Goal: Information Seeking & Learning: Find specific fact

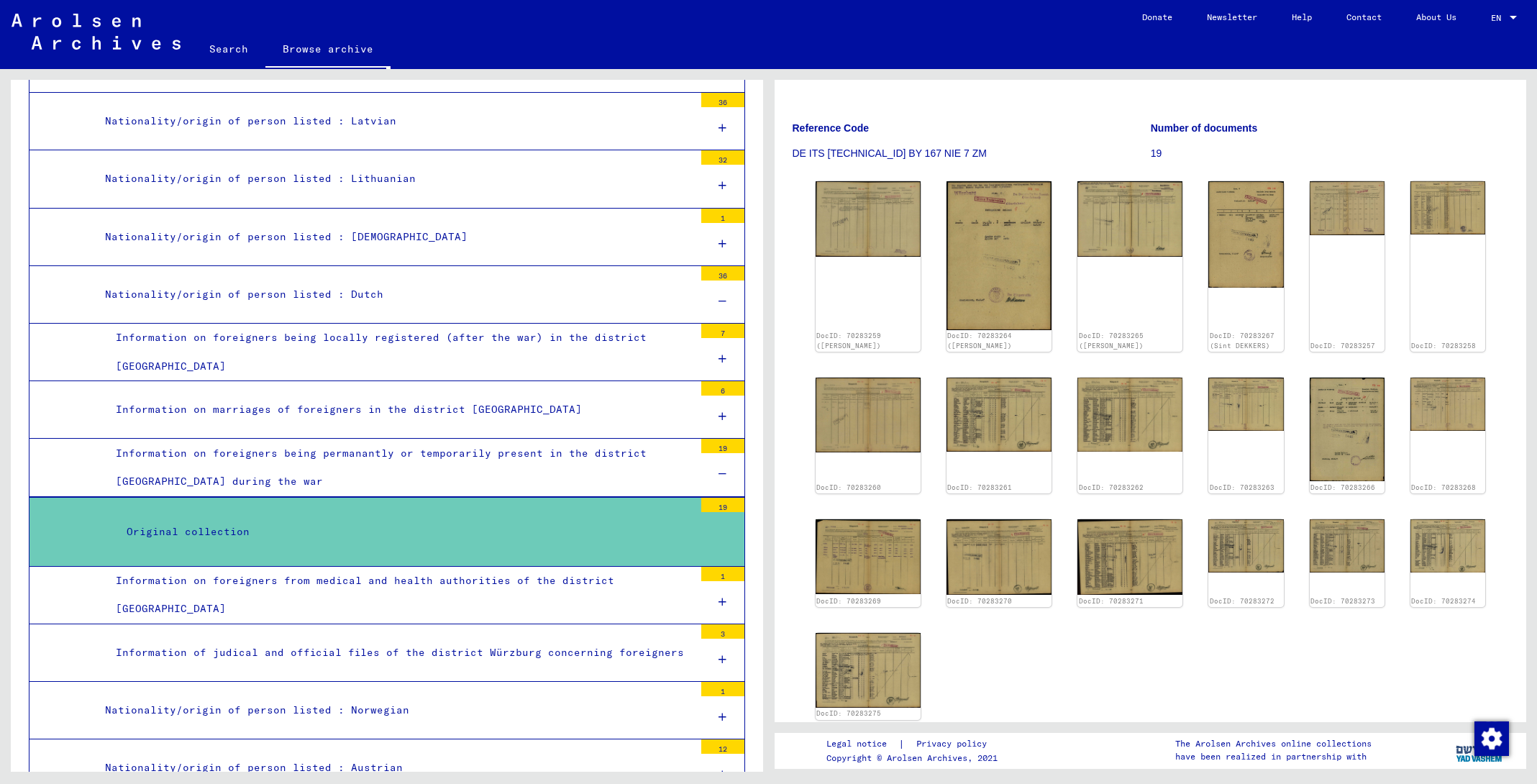
scroll to position [156, 0]
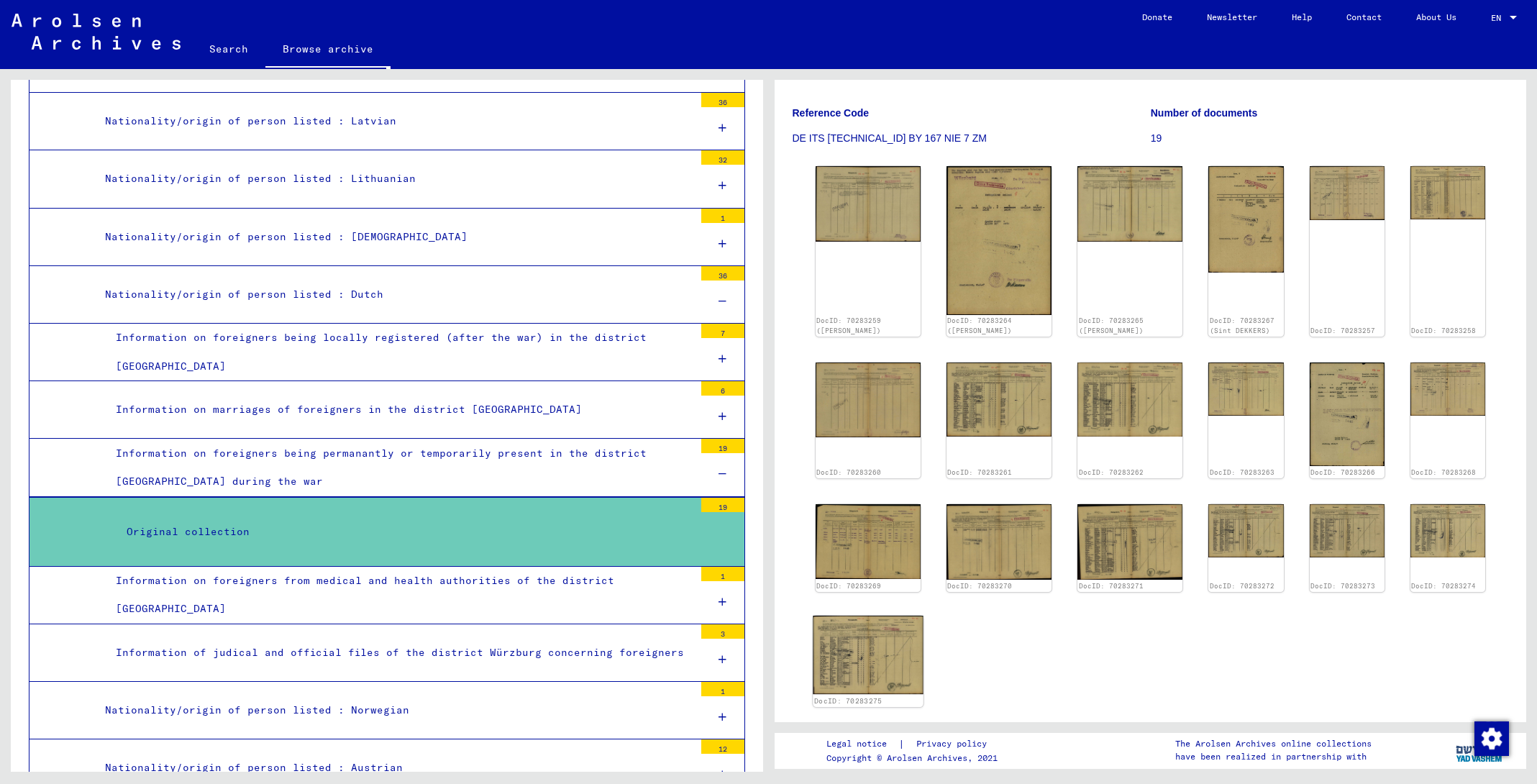
click at [860, 646] on img at bounding box center [868, 654] width 111 height 79
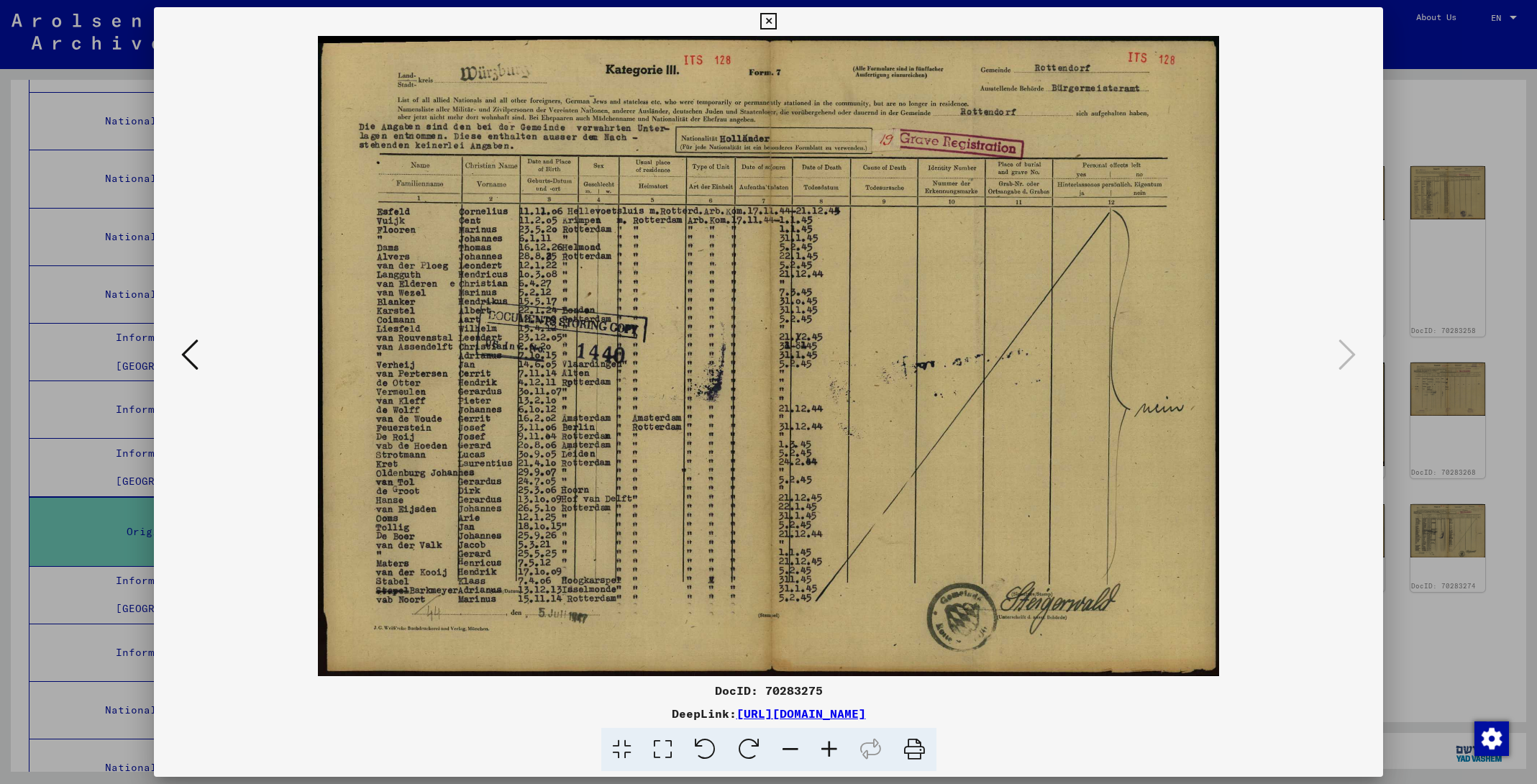
click at [195, 368] on icon at bounding box center [190, 355] width 17 height 35
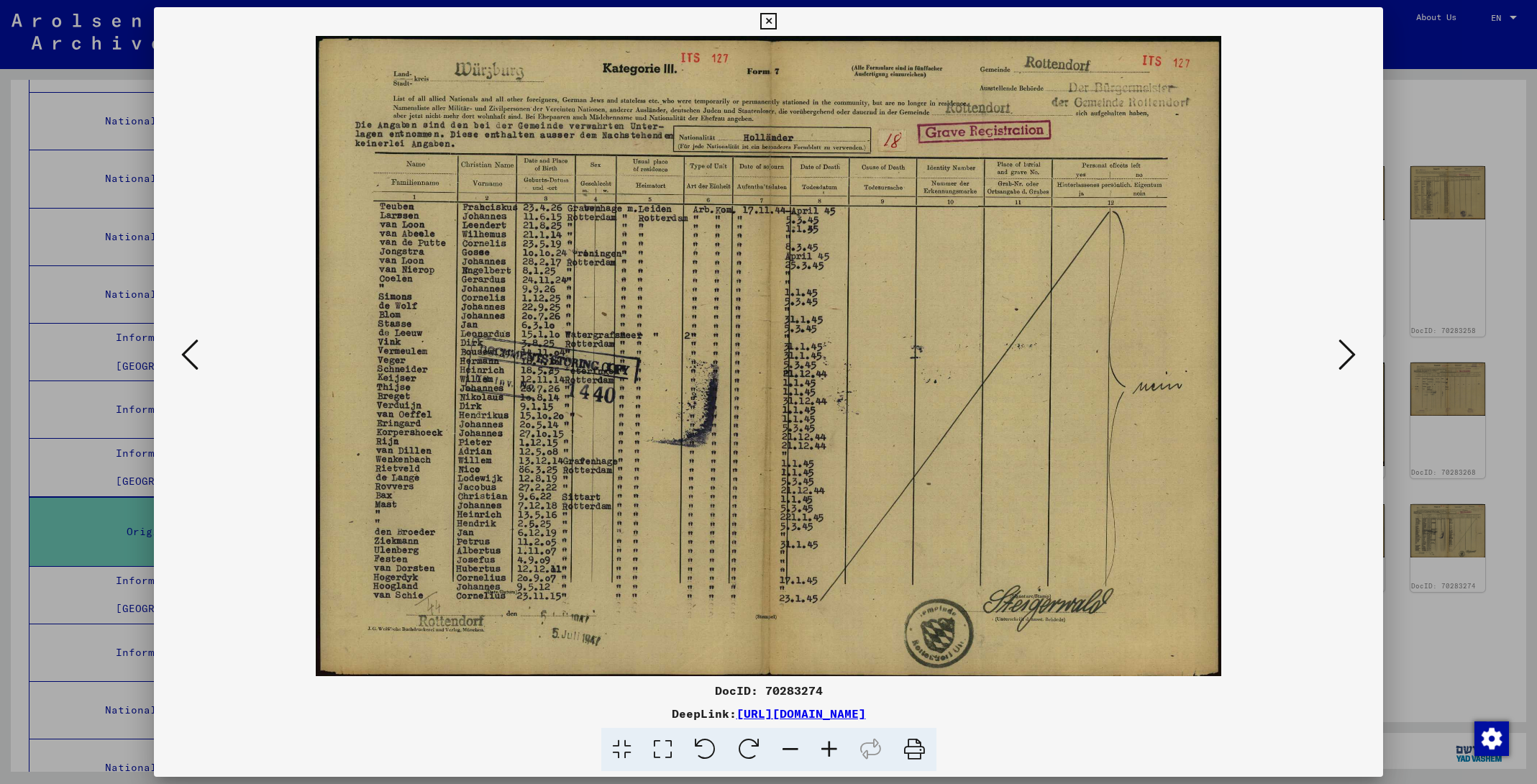
click at [194, 368] on icon at bounding box center [190, 355] width 17 height 35
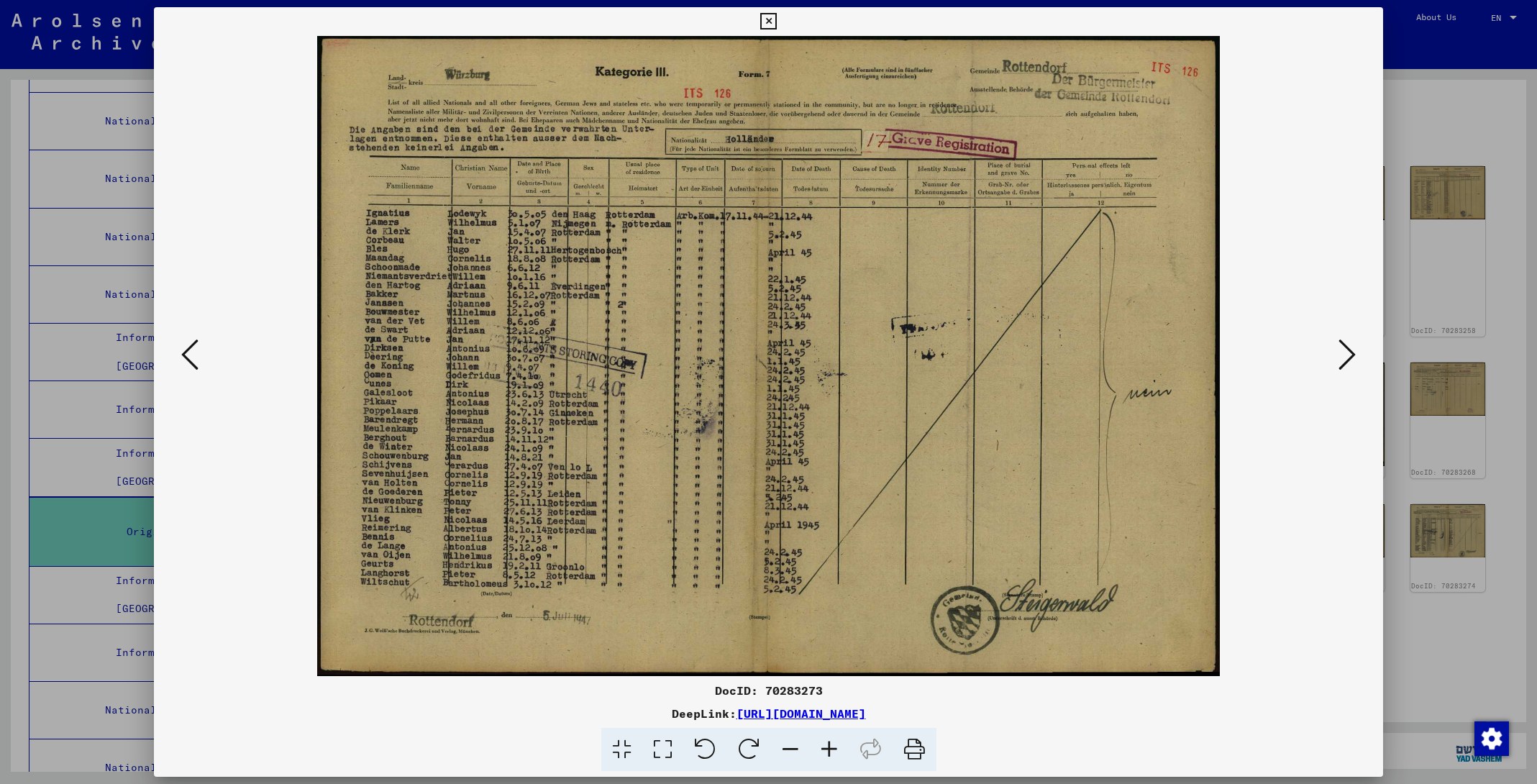
click at [195, 361] on icon at bounding box center [190, 355] width 17 height 35
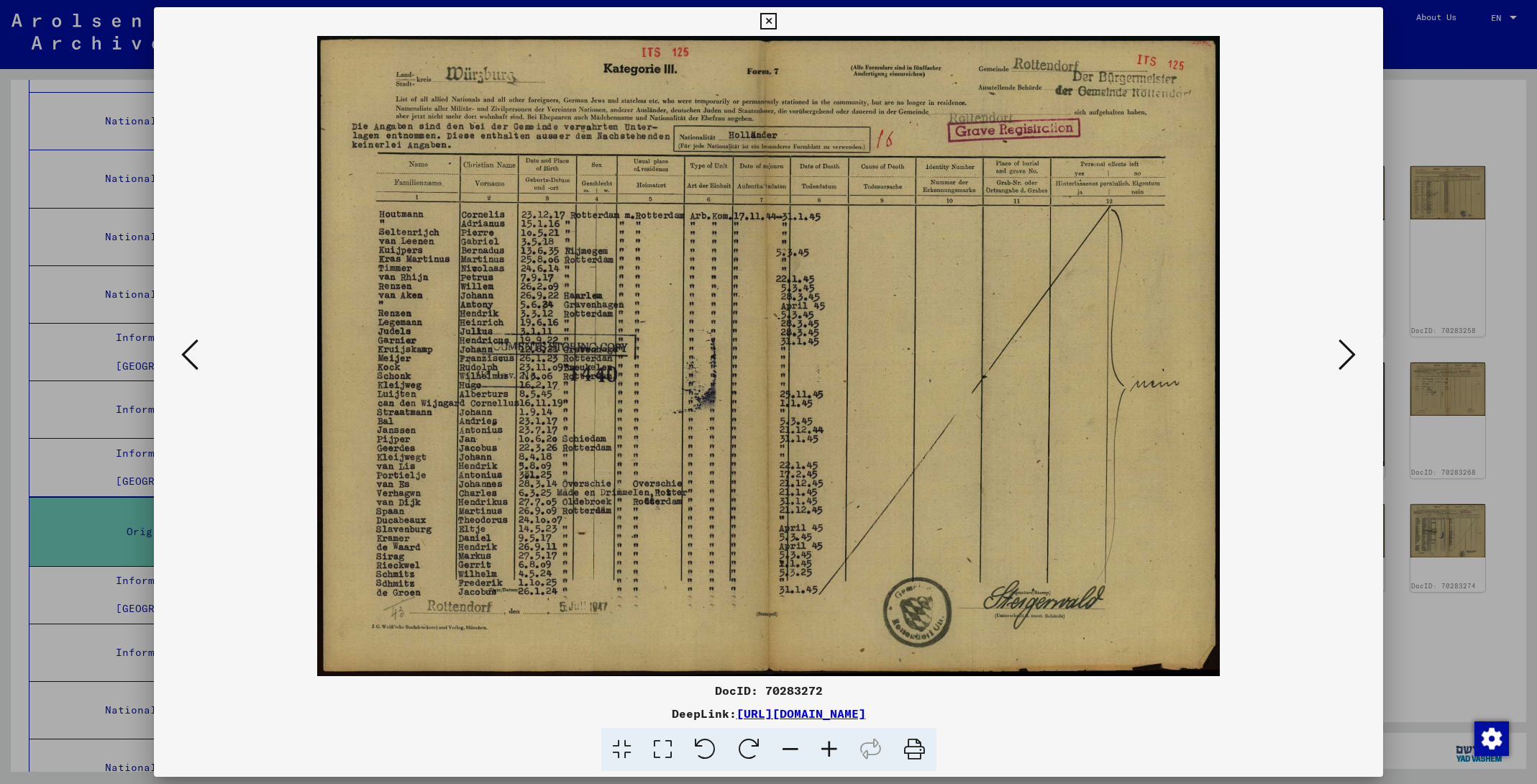
click at [195, 361] on icon at bounding box center [190, 355] width 17 height 35
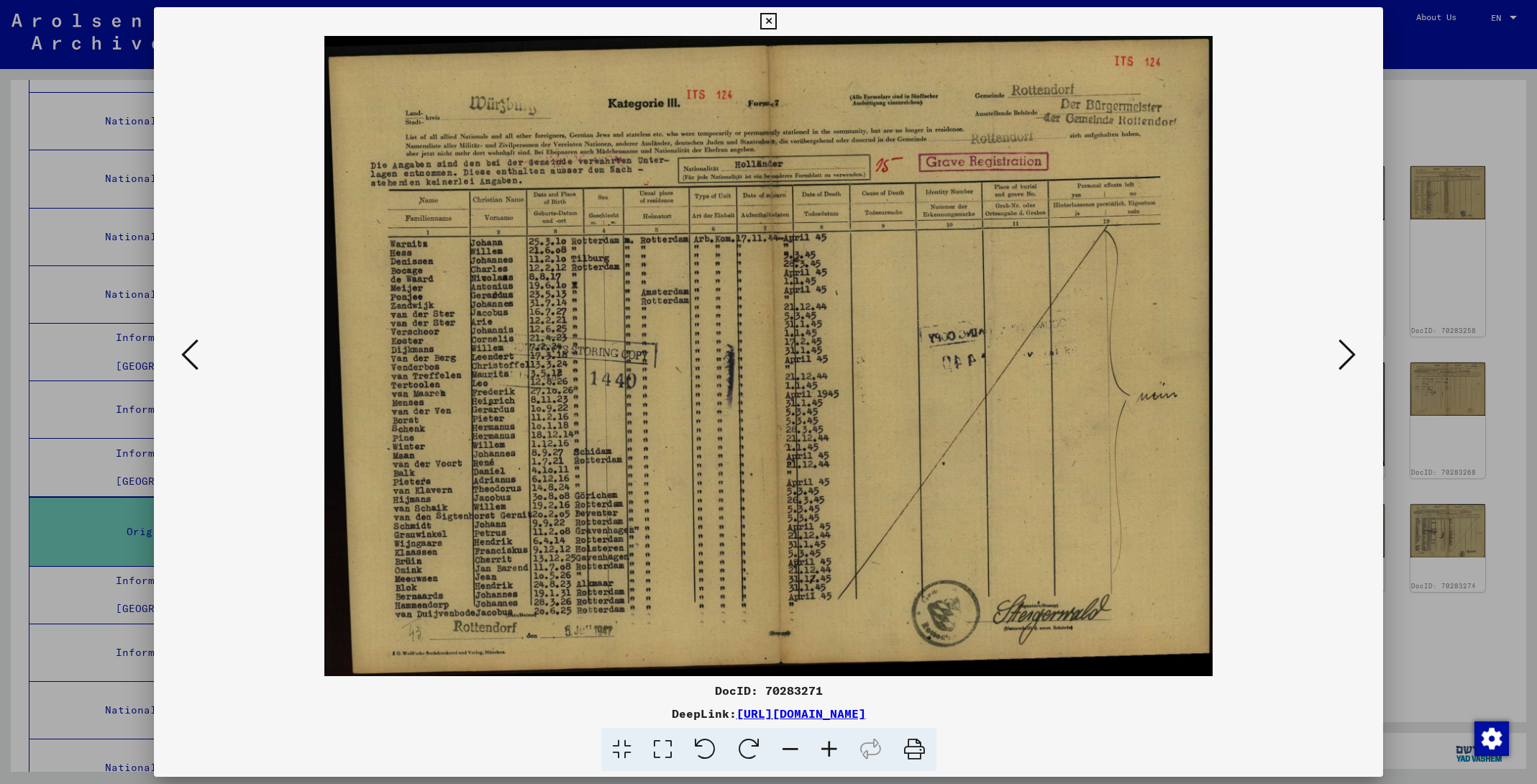
click at [195, 361] on icon at bounding box center [190, 355] width 17 height 35
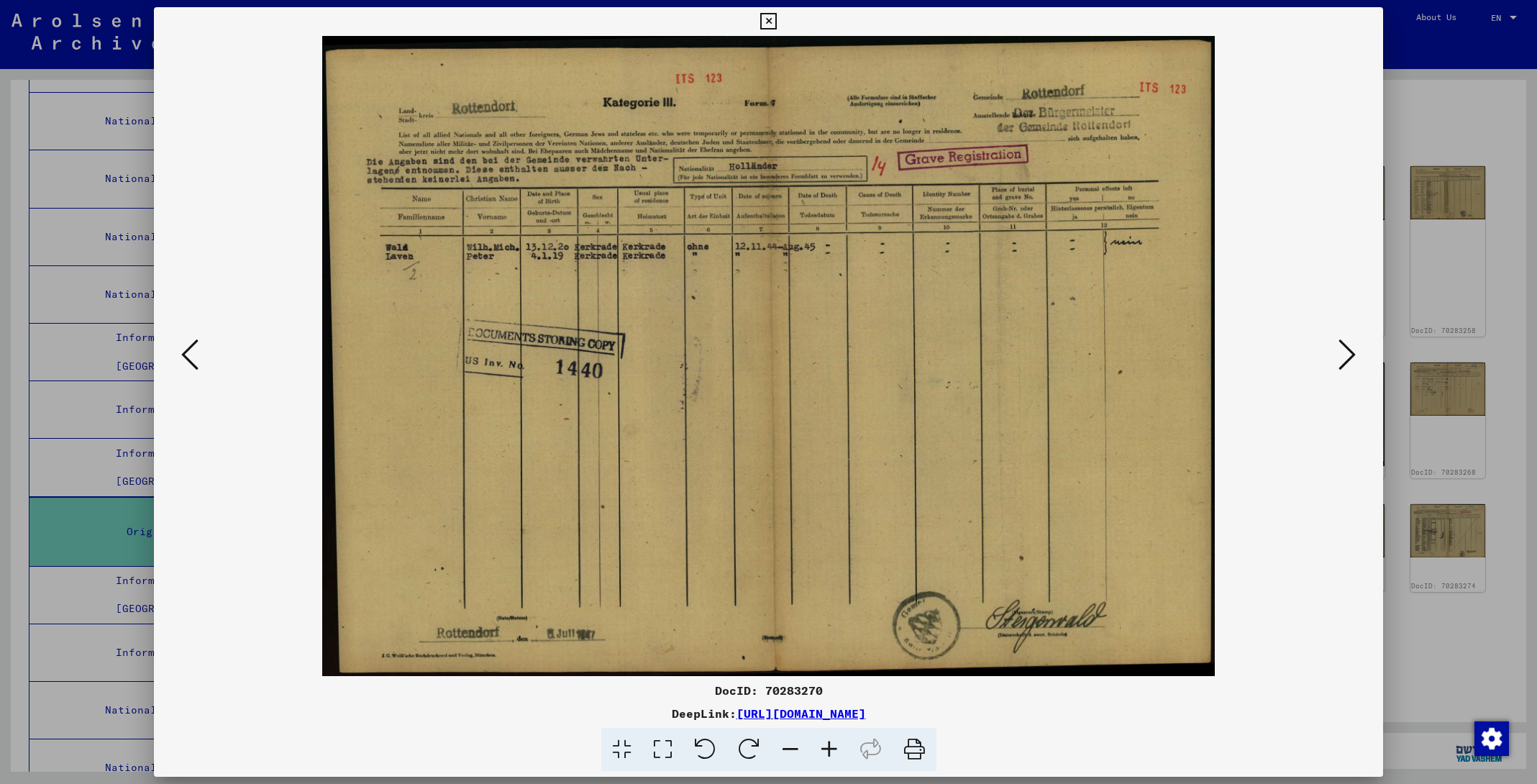
click at [195, 361] on icon at bounding box center [190, 355] width 17 height 35
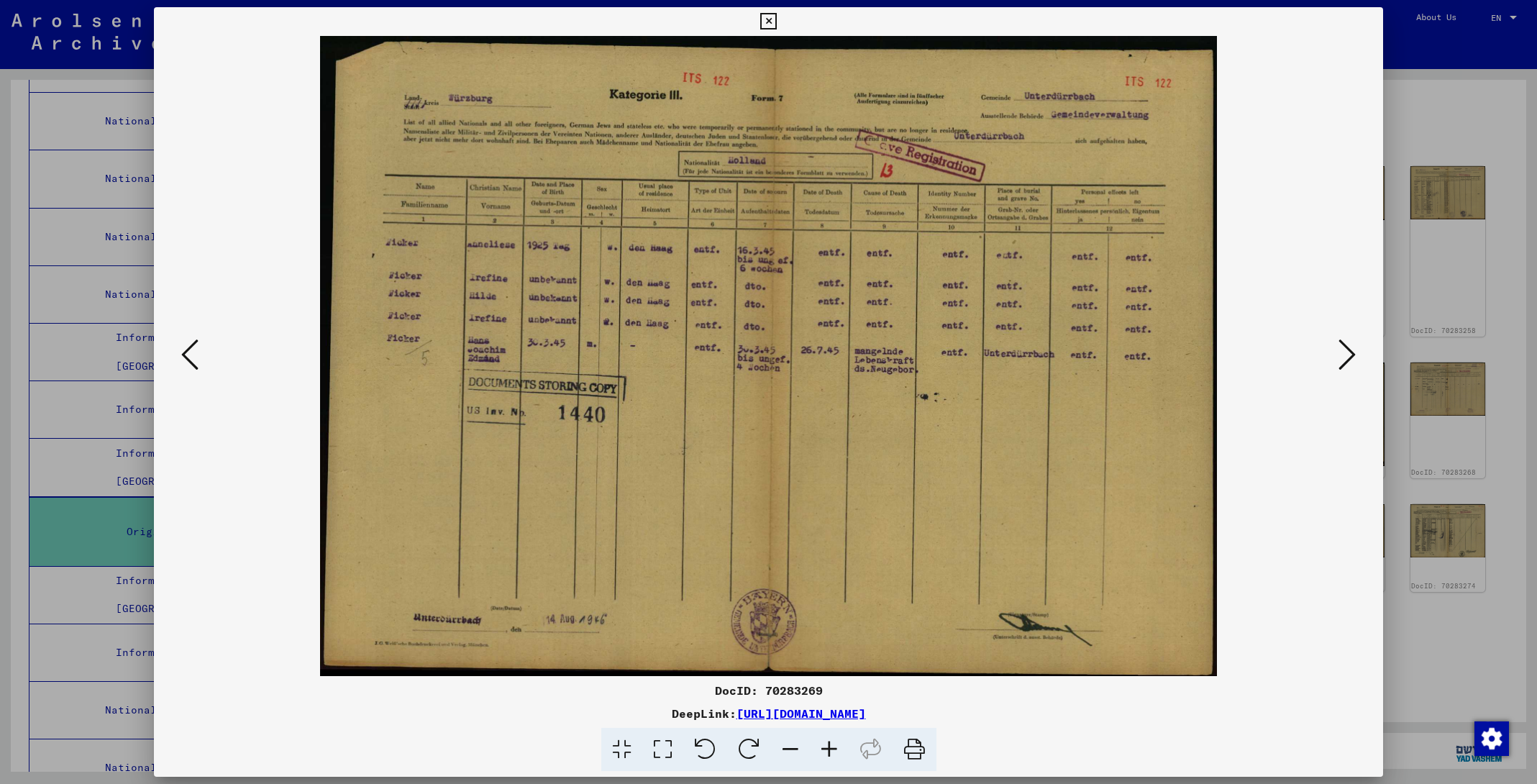
click at [195, 361] on icon at bounding box center [190, 355] width 17 height 35
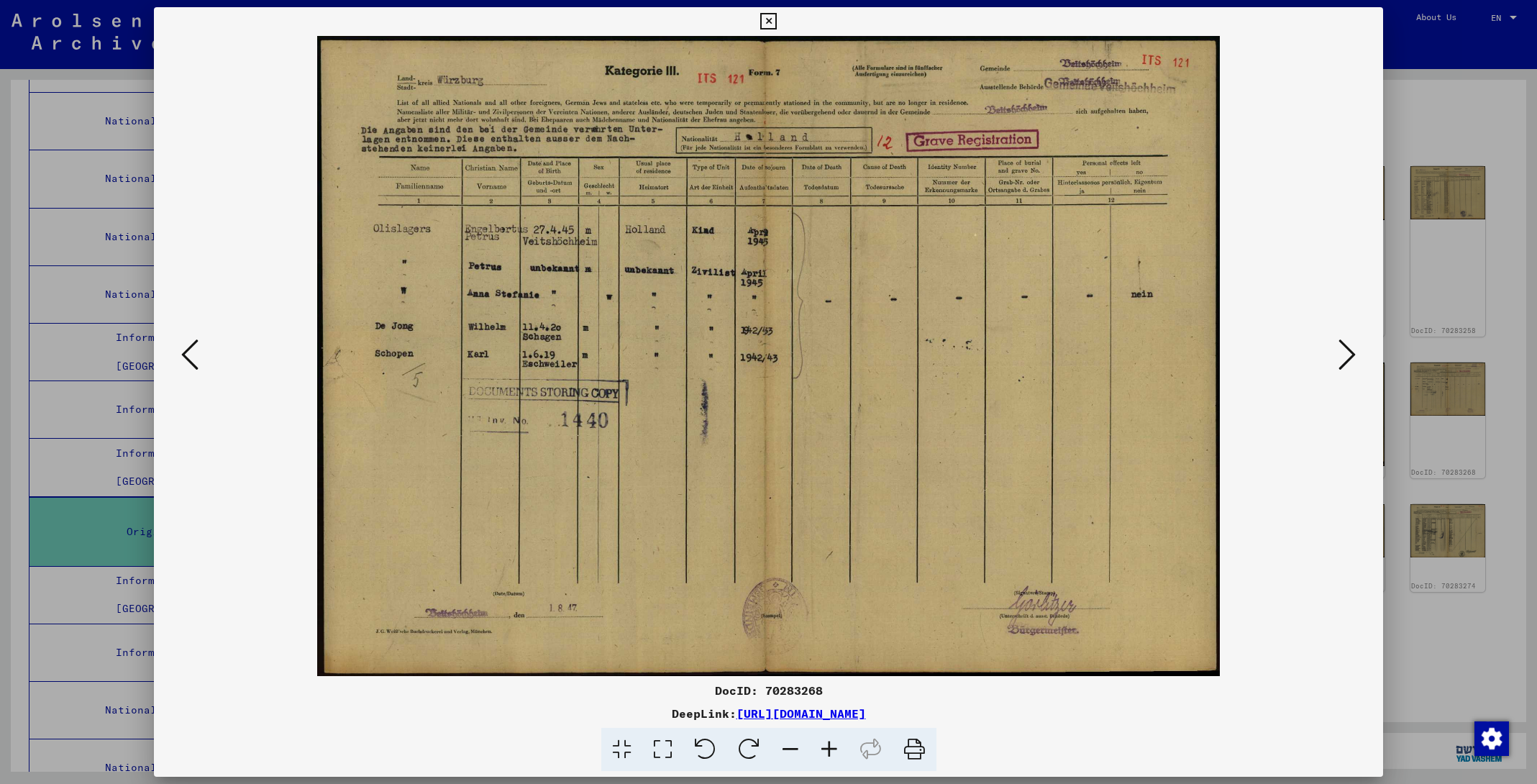
click at [195, 361] on icon at bounding box center [190, 355] width 17 height 35
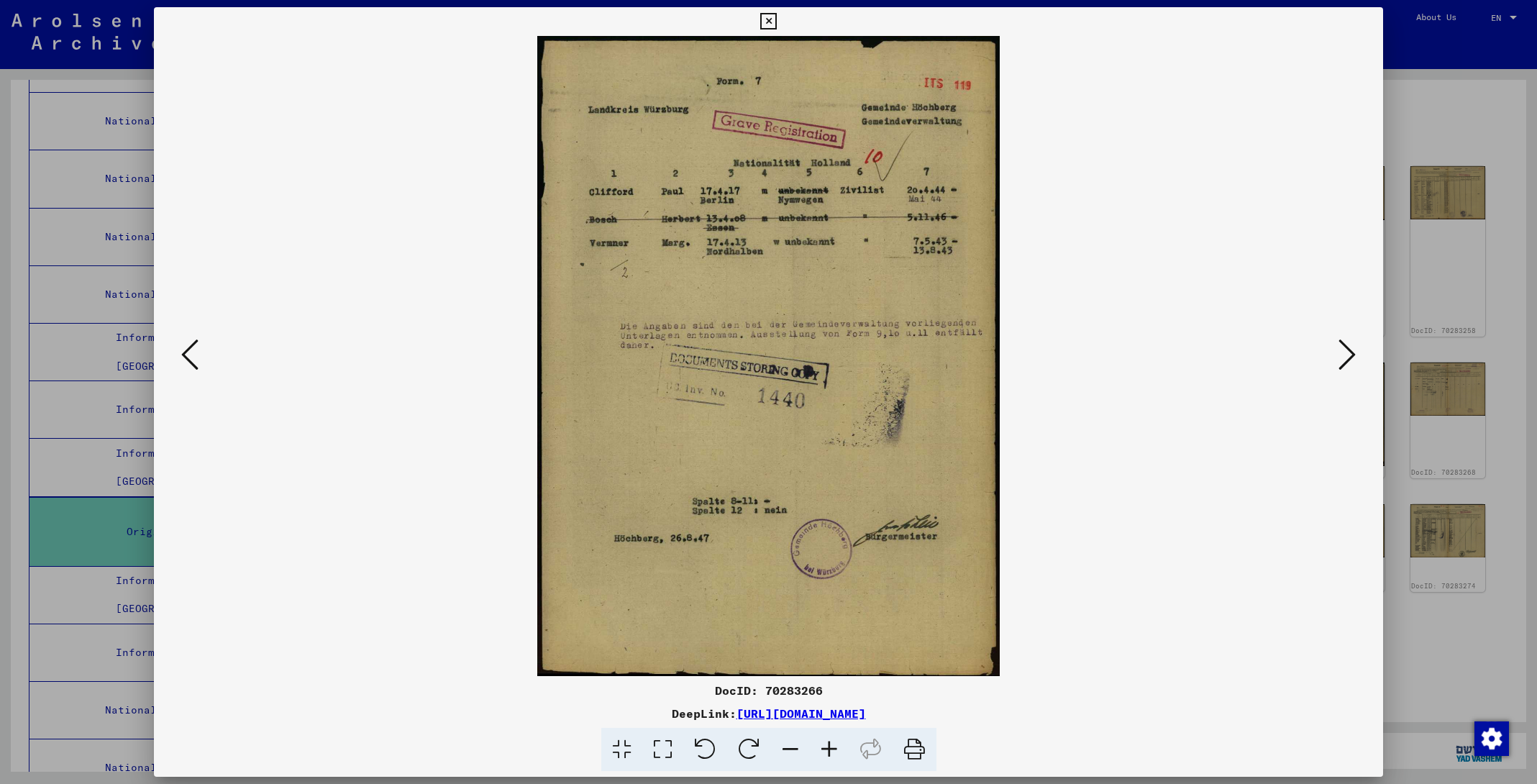
click at [1344, 365] on icon at bounding box center [1347, 355] width 17 height 35
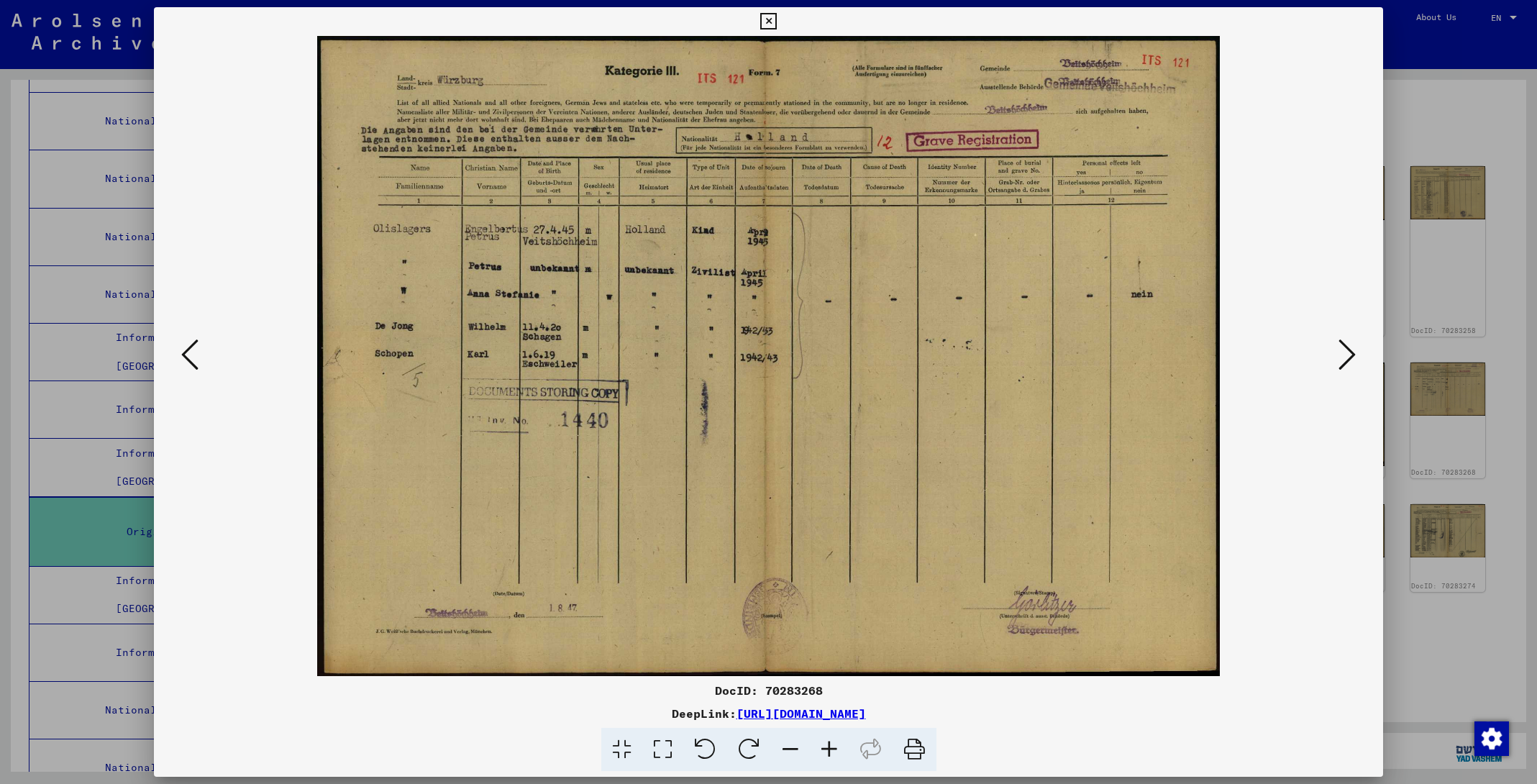
click at [1344, 365] on icon at bounding box center [1347, 355] width 17 height 35
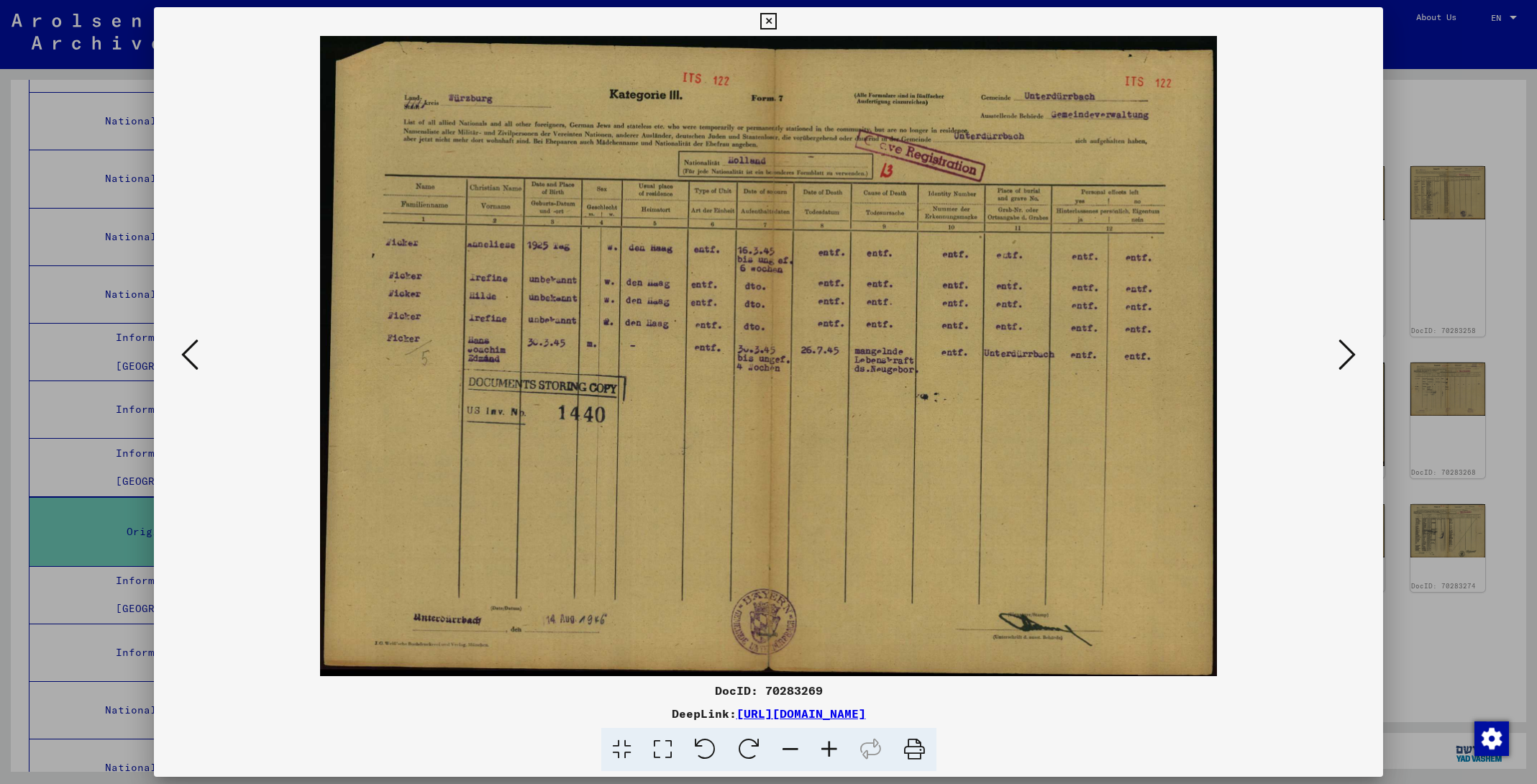
click at [1344, 365] on icon at bounding box center [1347, 355] width 17 height 35
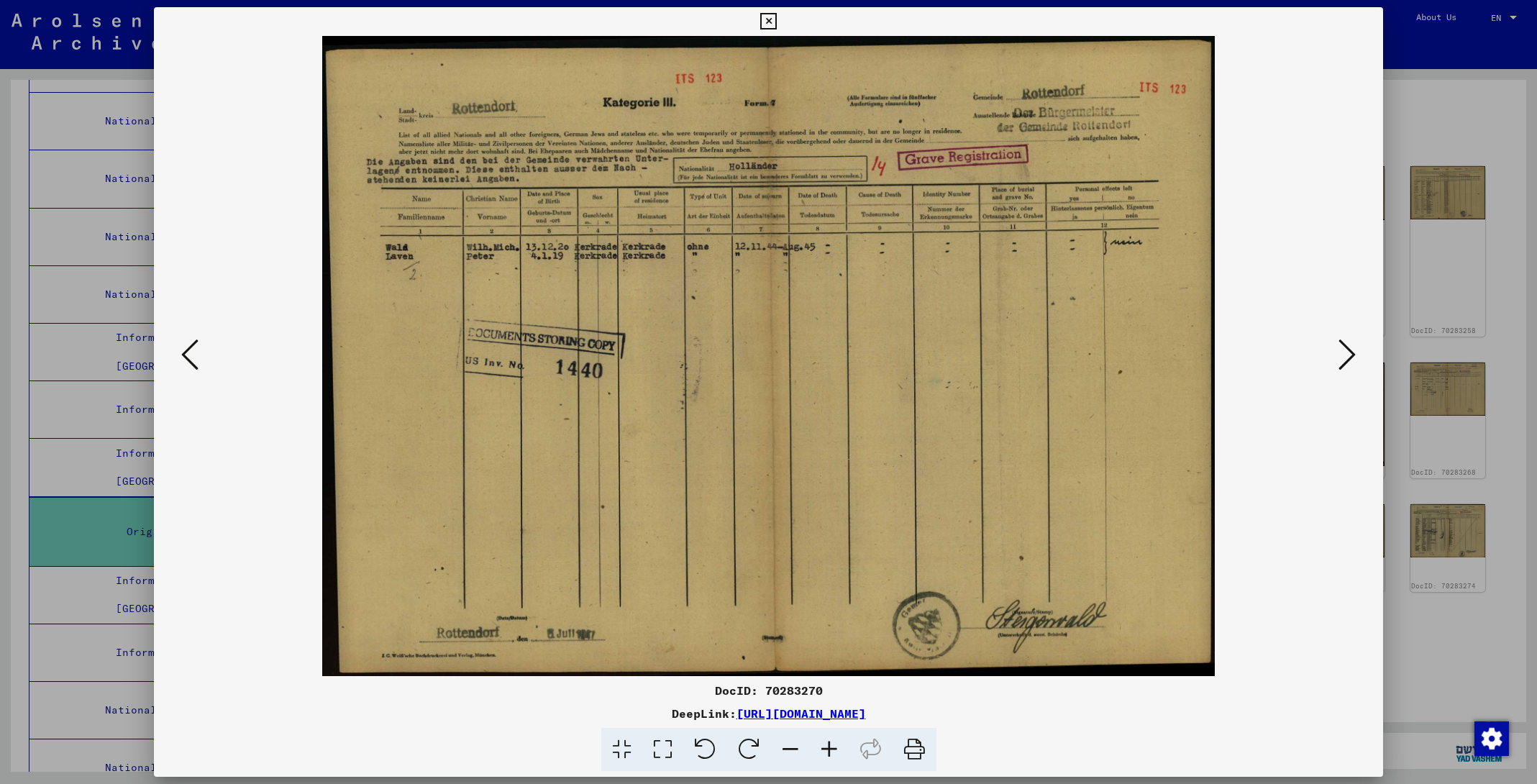
click at [1344, 365] on icon at bounding box center [1347, 355] width 17 height 35
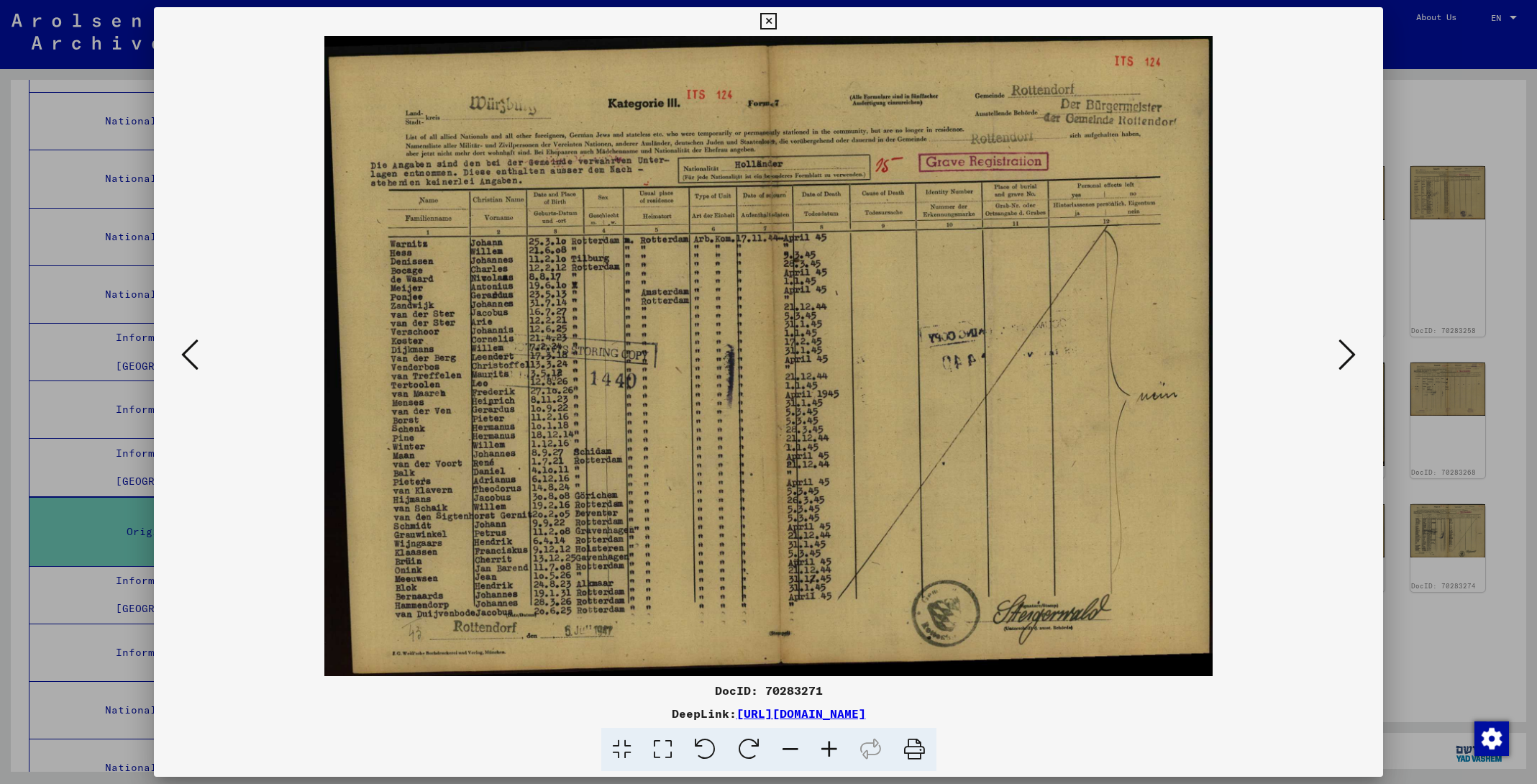
click at [824, 745] on icon at bounding box center [829, 749] width 39 height 44
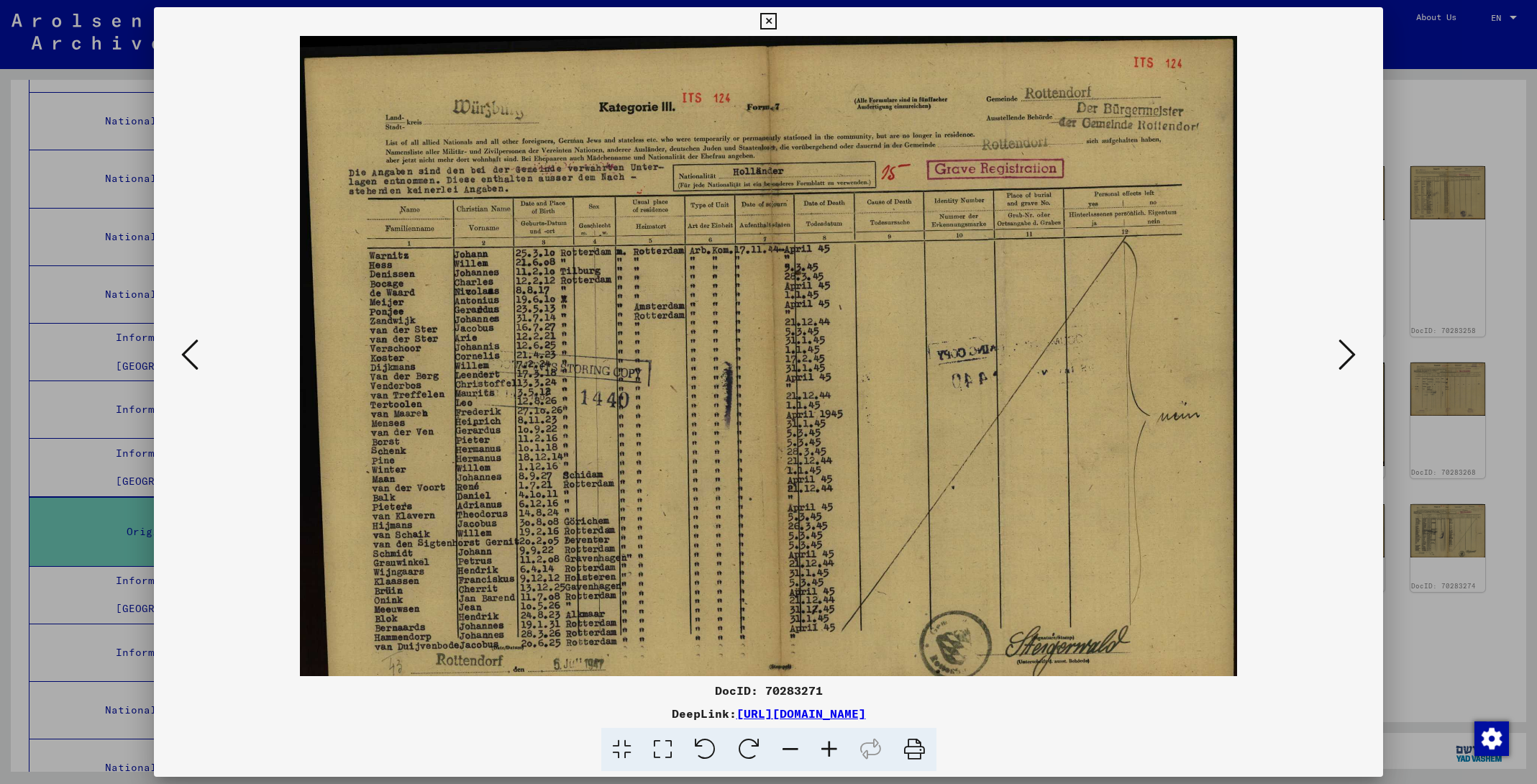
click at [824, 746] on icon at bounding box center [829, 749] width 39 height 44
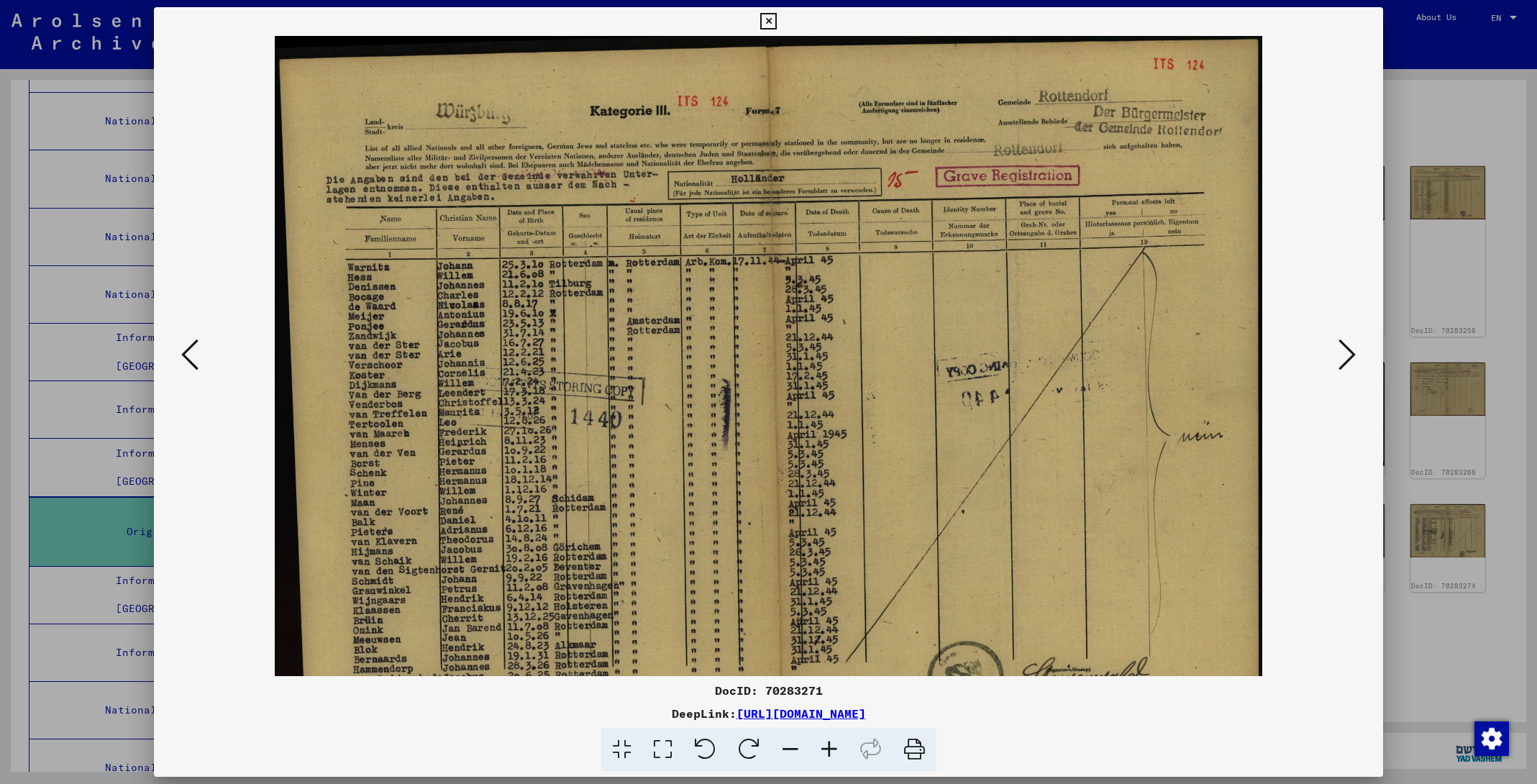
click at [824, 747] on icon at bounding box center [829, 749] width 39 height 44
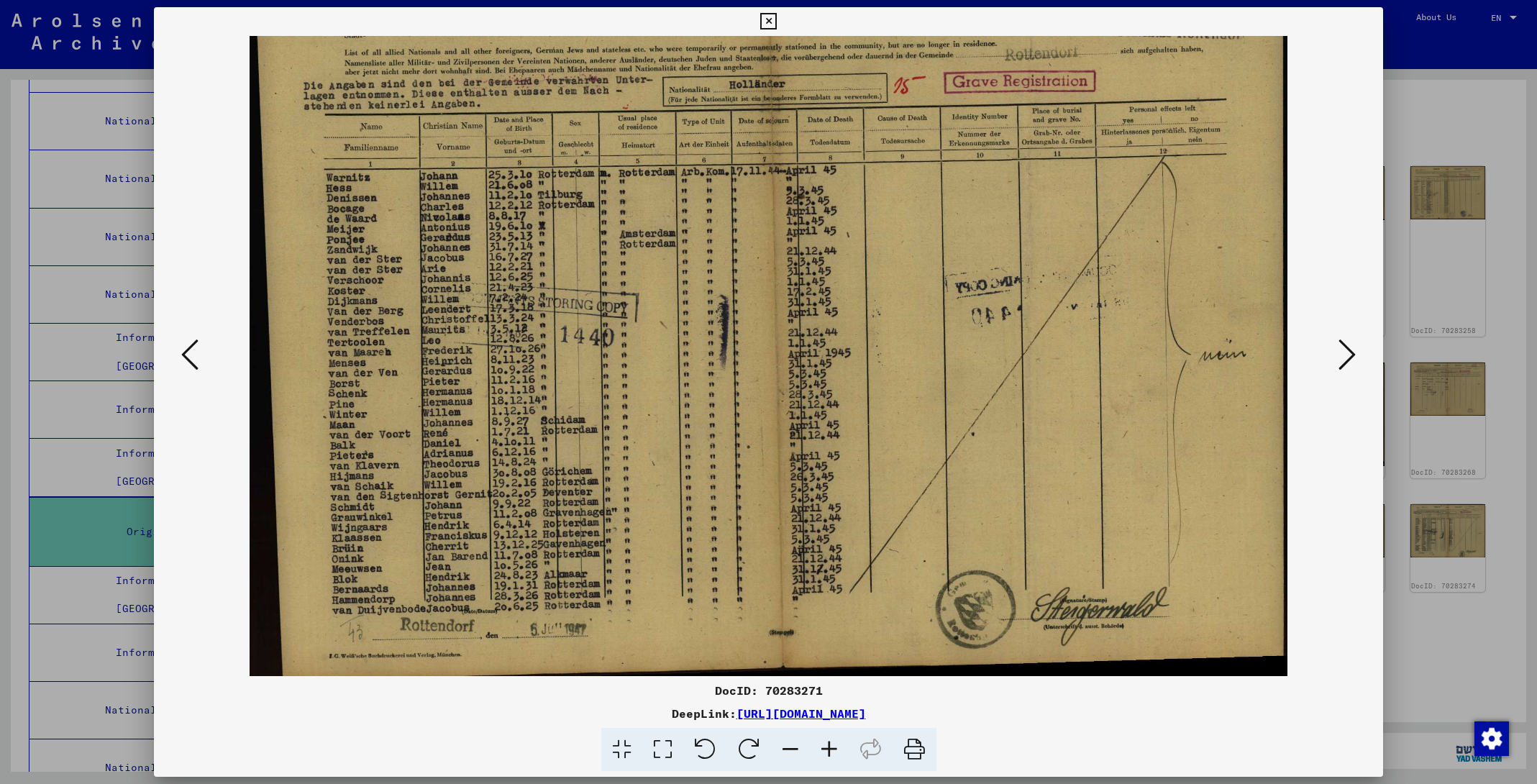
scroll to position [99, 0]
drag, startPoint x: 473, startPoint y: 512, endPoint x: 445, endPoint y: 310, distance: 203.9
click at [832, 746] on icon at bounding box center [829, 749] width 39 height 44
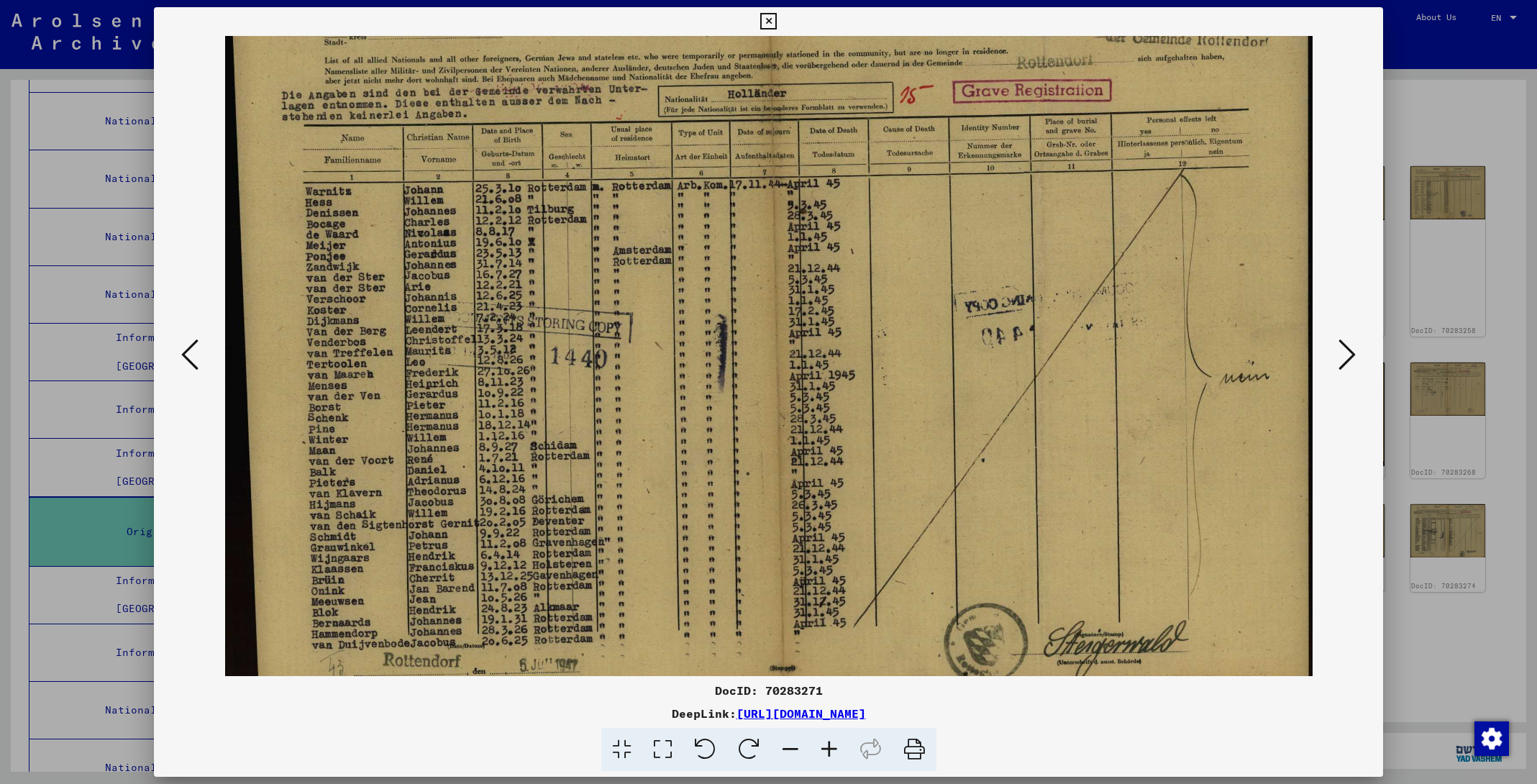
click at [832, 746] on icon at bounding box center [829, 749] width 39 height 44
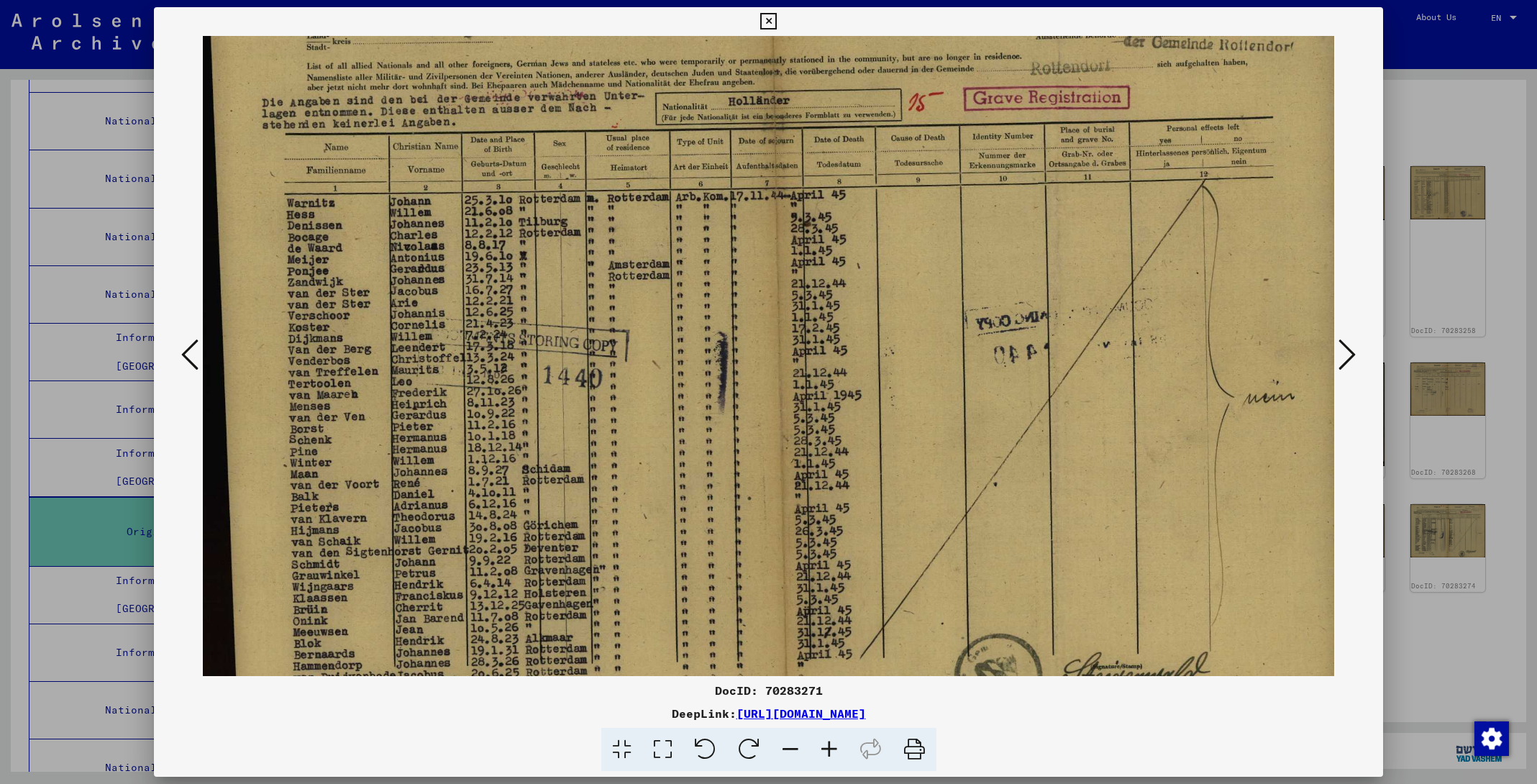
click at [832, 746] on icon at bounding box center [829, 749] width 39 height 44
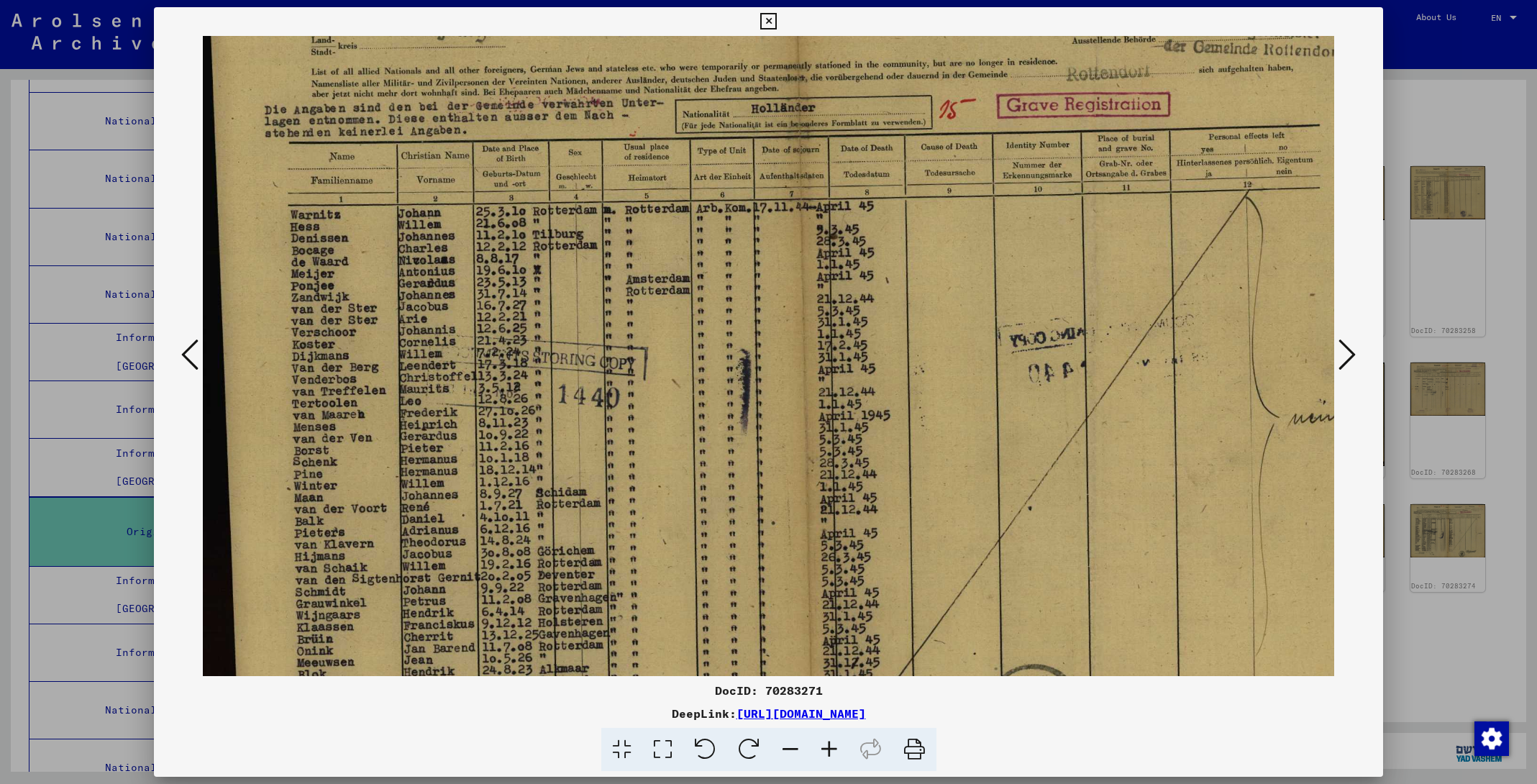
click at [832, 746] on icon at bounding box center [829, 749] width 39 height 44
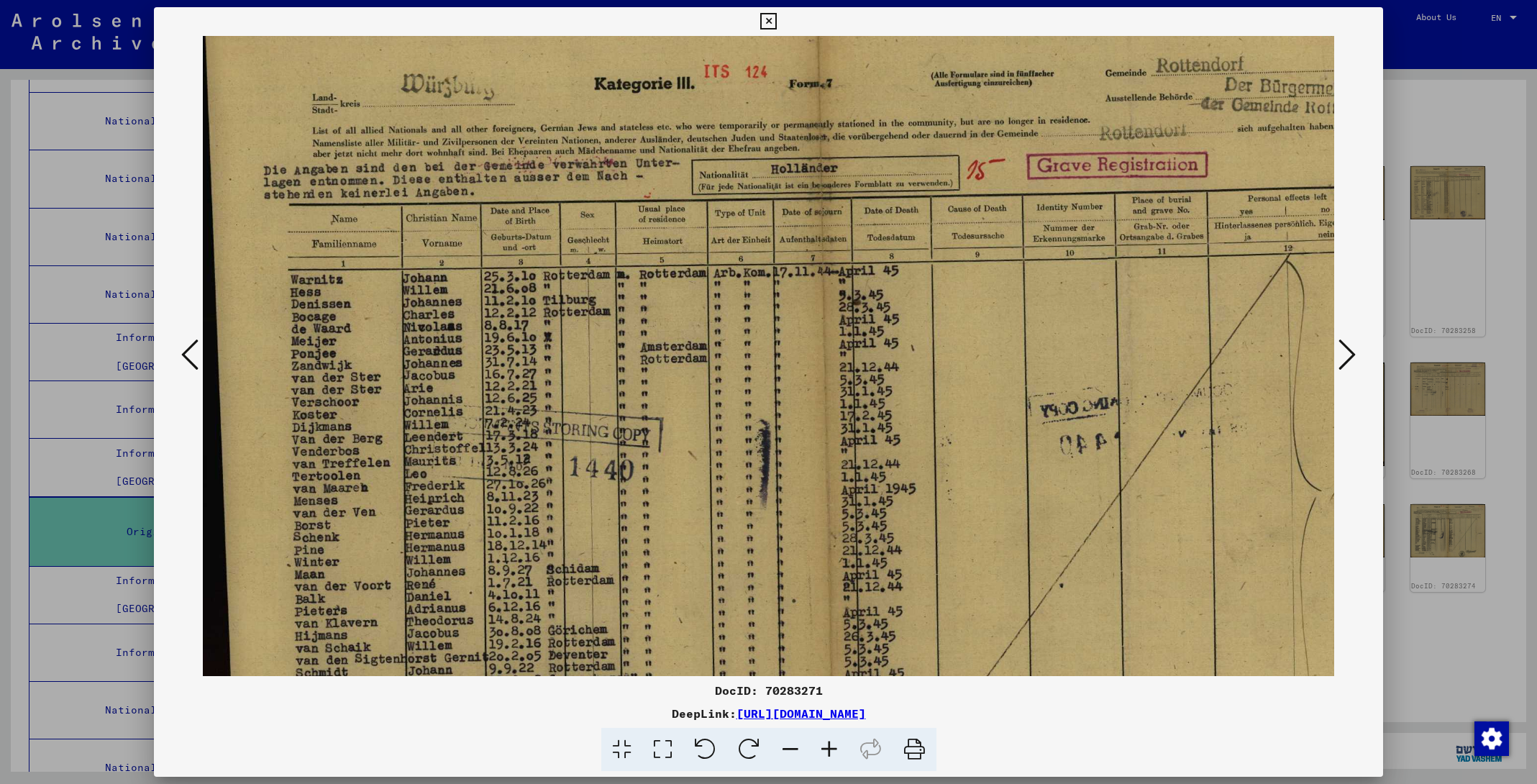
scroll to position [38, 4]
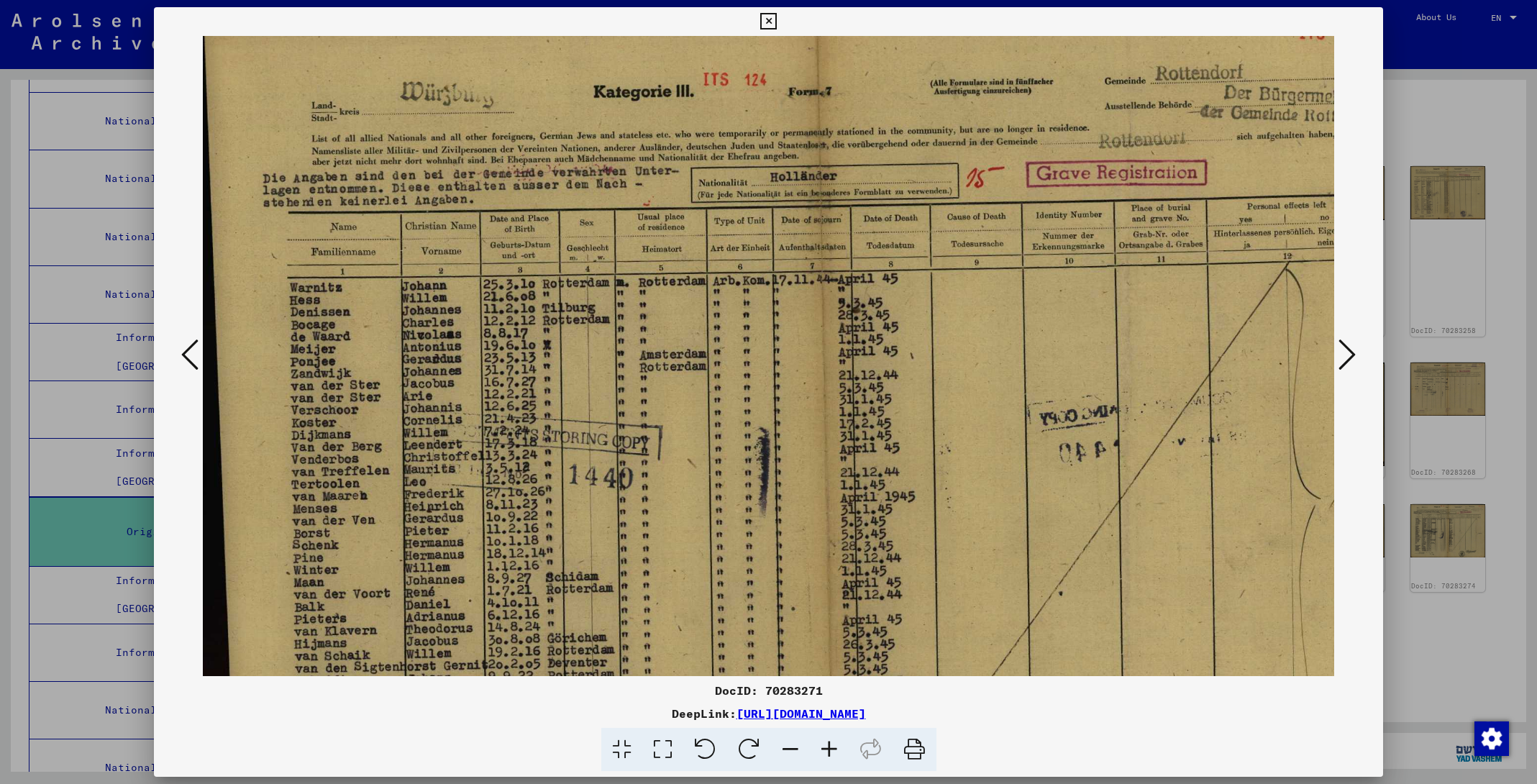
drag, startPoint x: 505, startPoint y: 491, endPoint x: 501, endPoint y: 473, distance: 18.4
click at [777, 18] on icon at bounding box center [768, 22] width 17 height 17
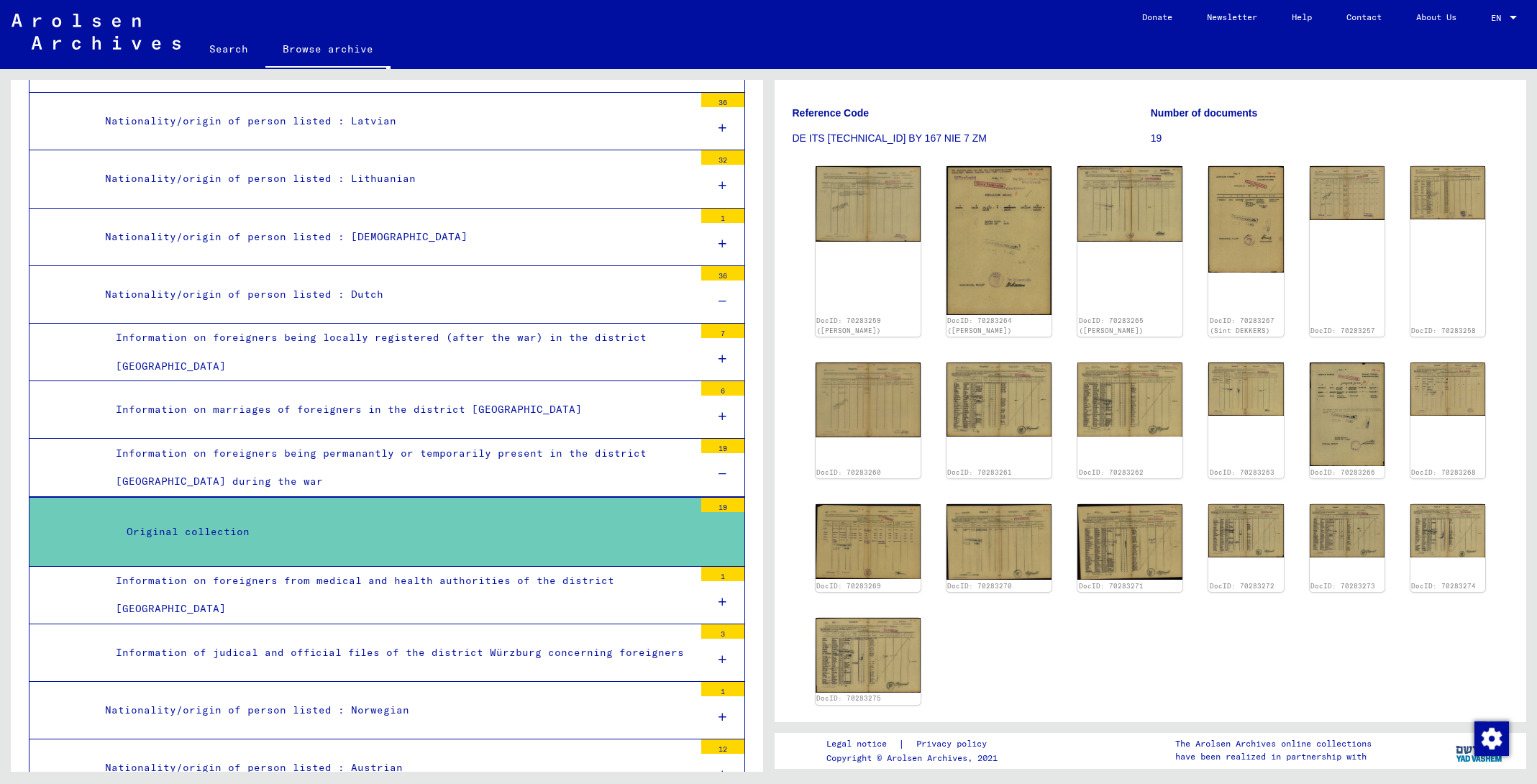
click at [222, 46] on link "Search" at bounding box center [229, 49] width 73 height 35
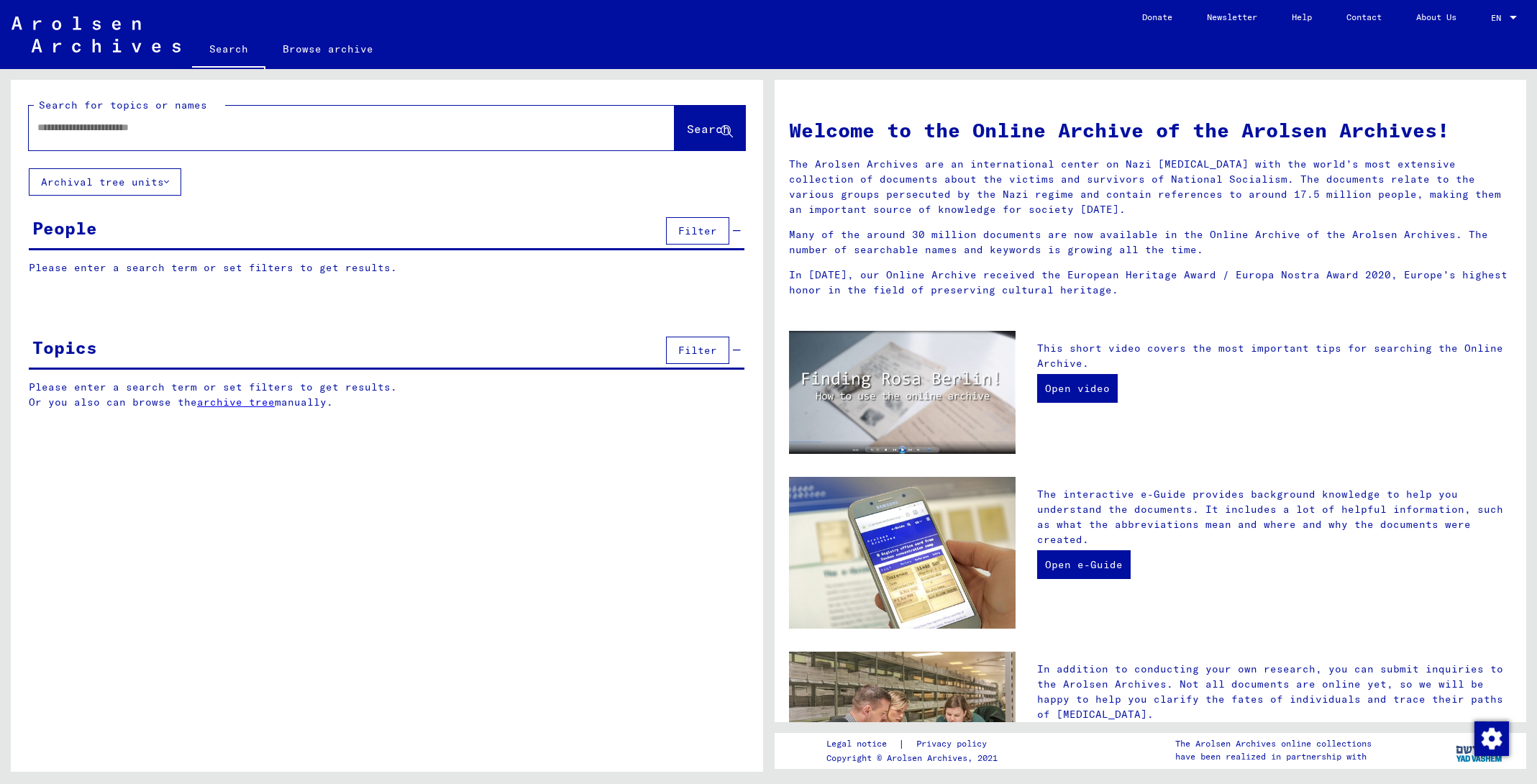
click at [193, 135] on div at bounding box center [330, 128] width 602 height 32
click at [191, 130] on input "text" at bounding box center [334, 128] width 594 height 15
type input "**********"
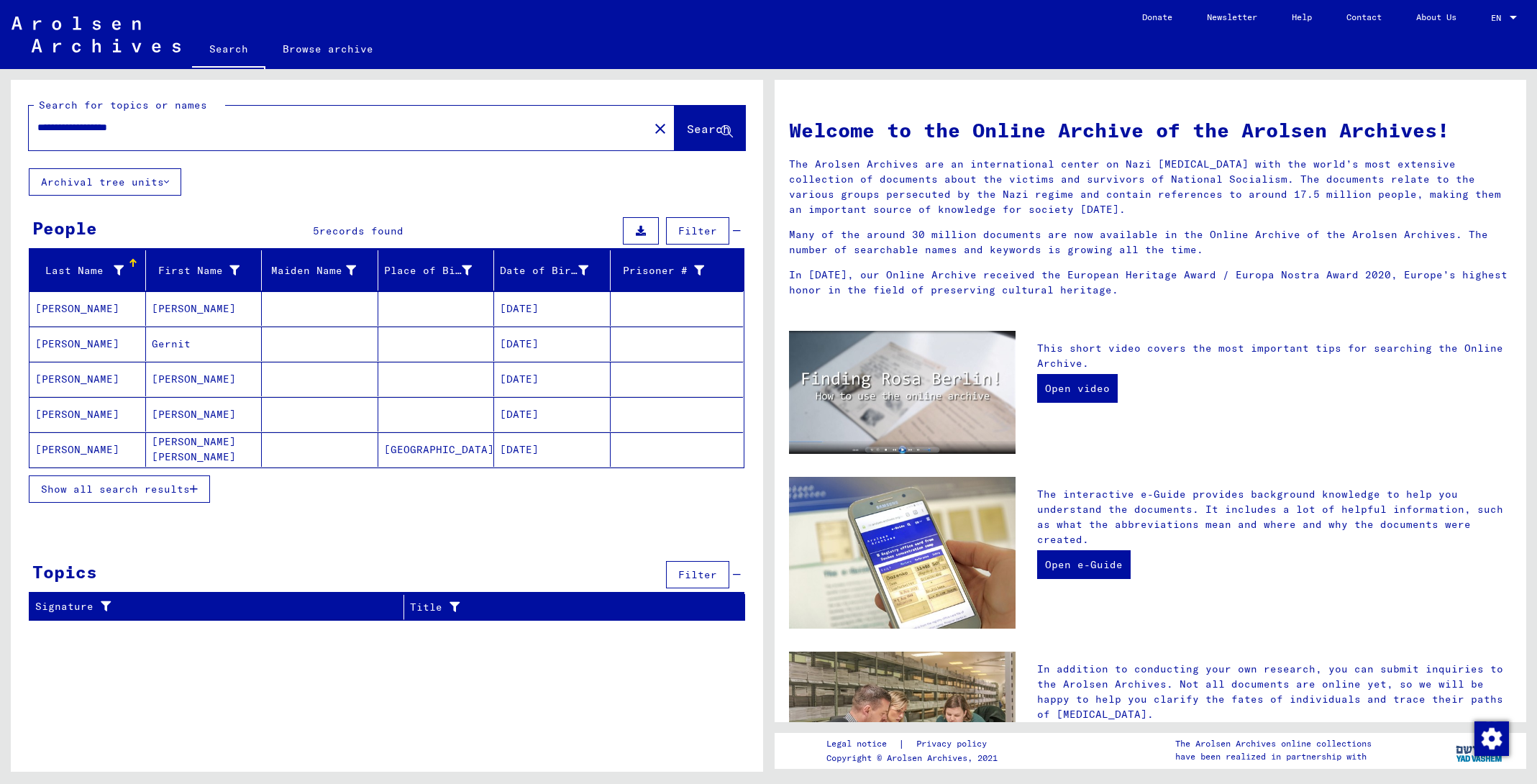
click at [57, 378] on mat-cell "[PERSON_NAME]" at bounding box center [88, 379] width 117 height 35
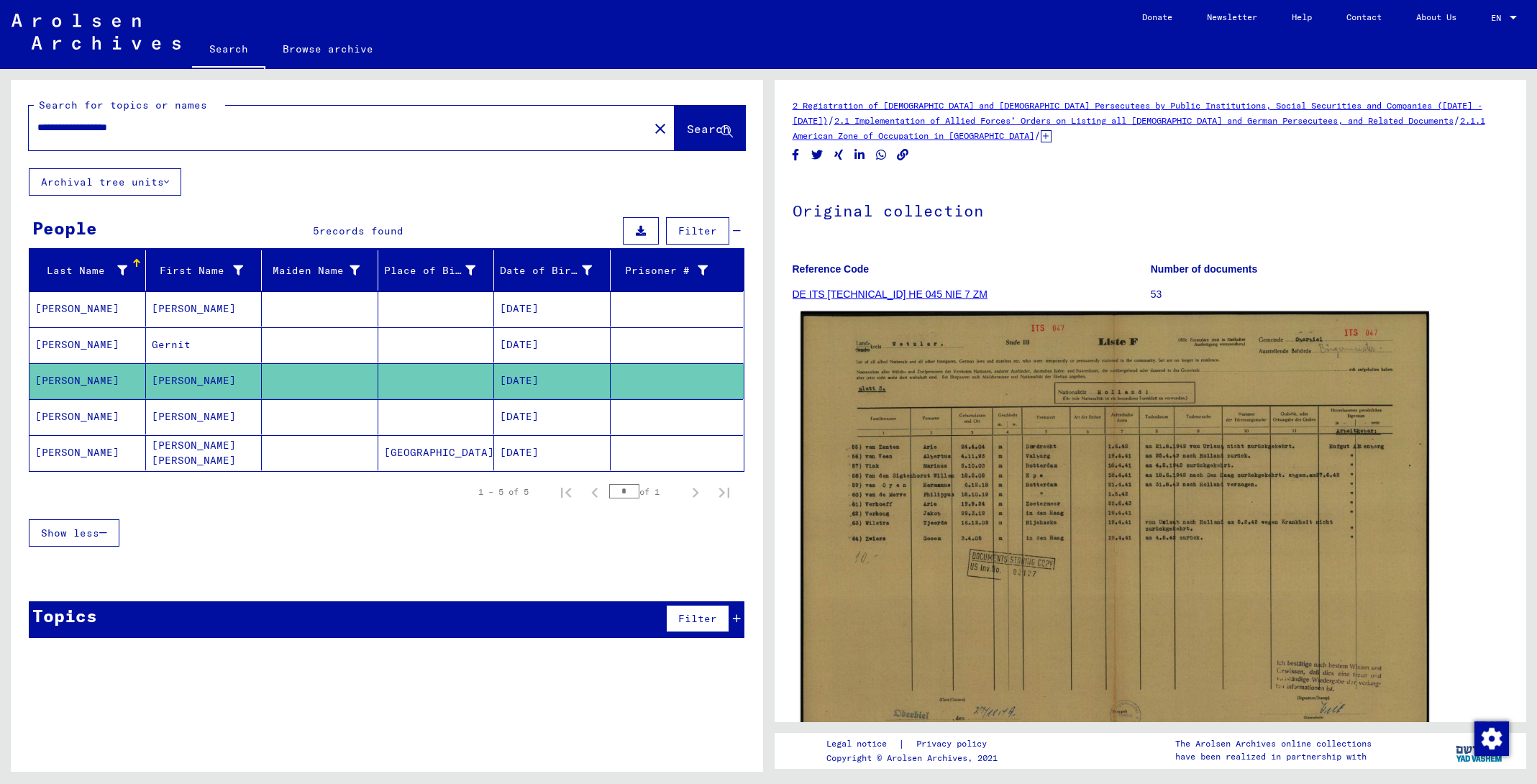
click at [879, 438] on img at bounding box center [1114, 535] width 628 height 448
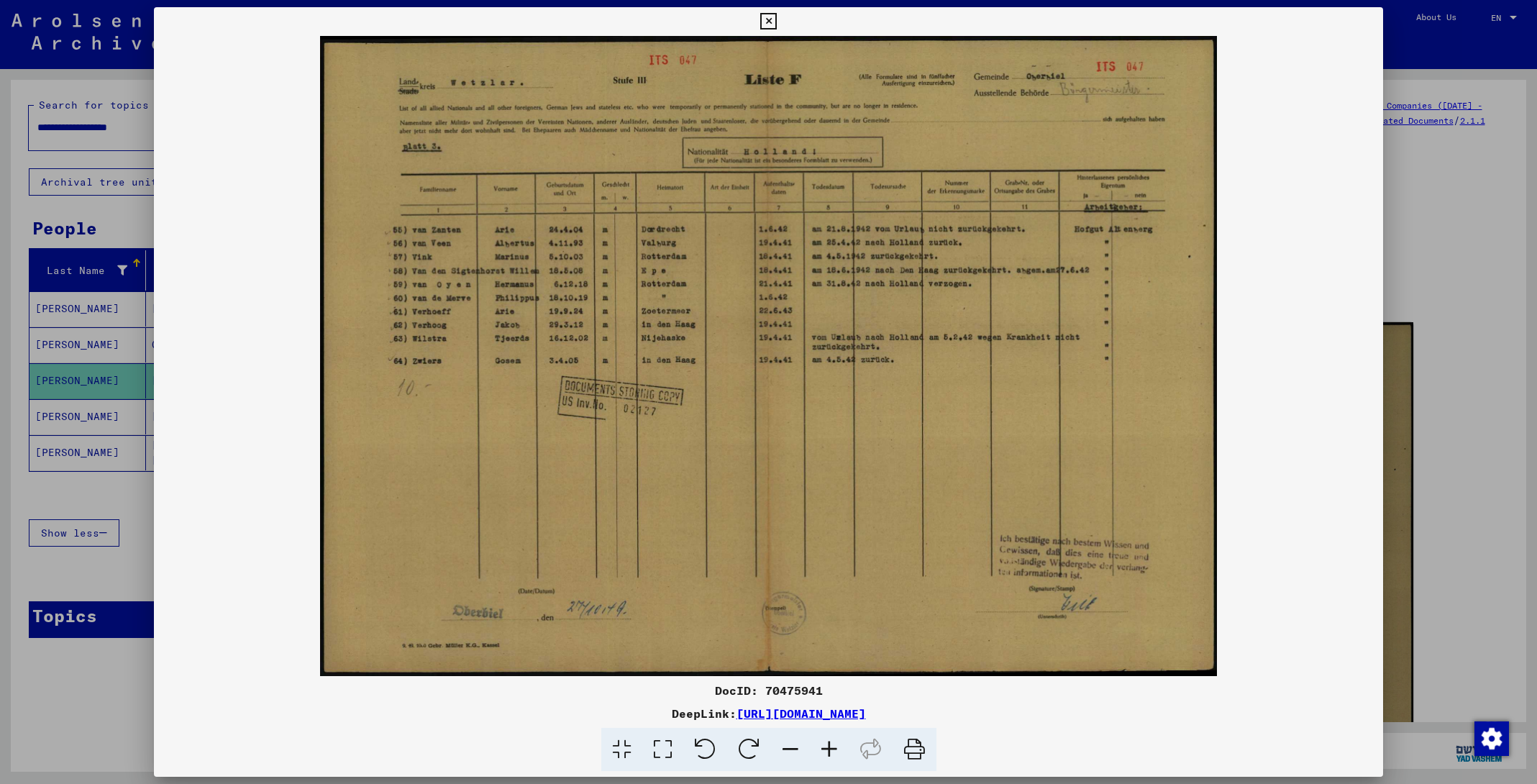
click at [777, 21] on icon at bounding box center [768, 22] width 17 height 17
